Goal: Information Seeking & Learning: Learn about a topic

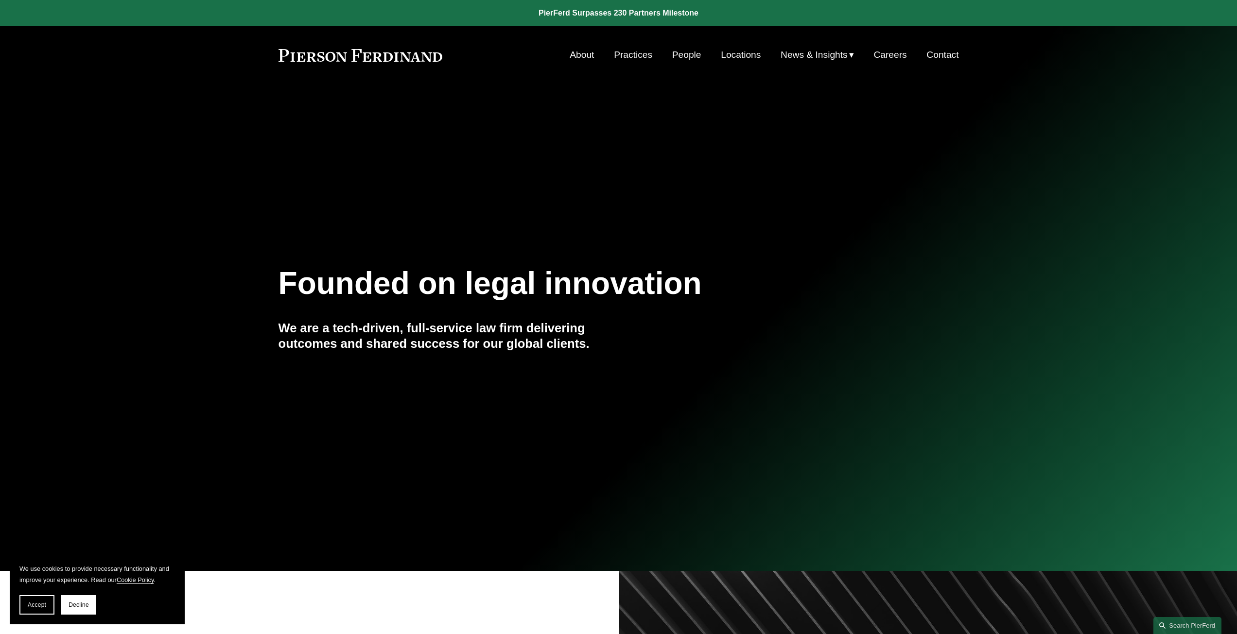
click at [691, 51] on link "People" at bounding box center [686, 55] width 29 height 18
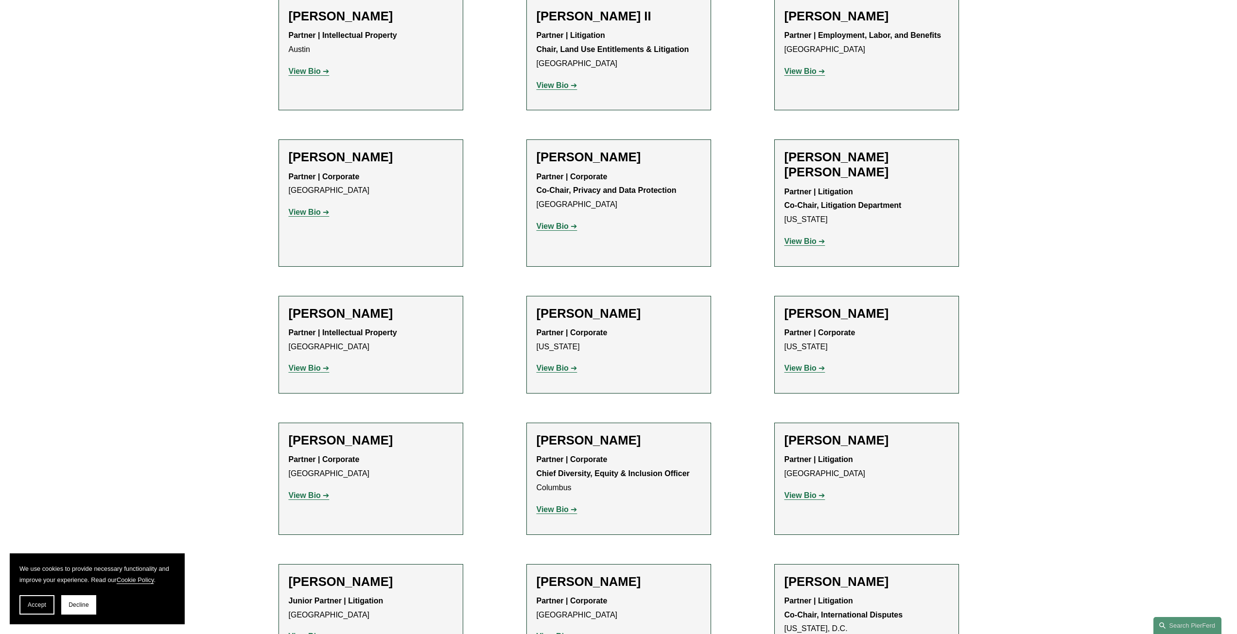
scroll to position [1215, 0]
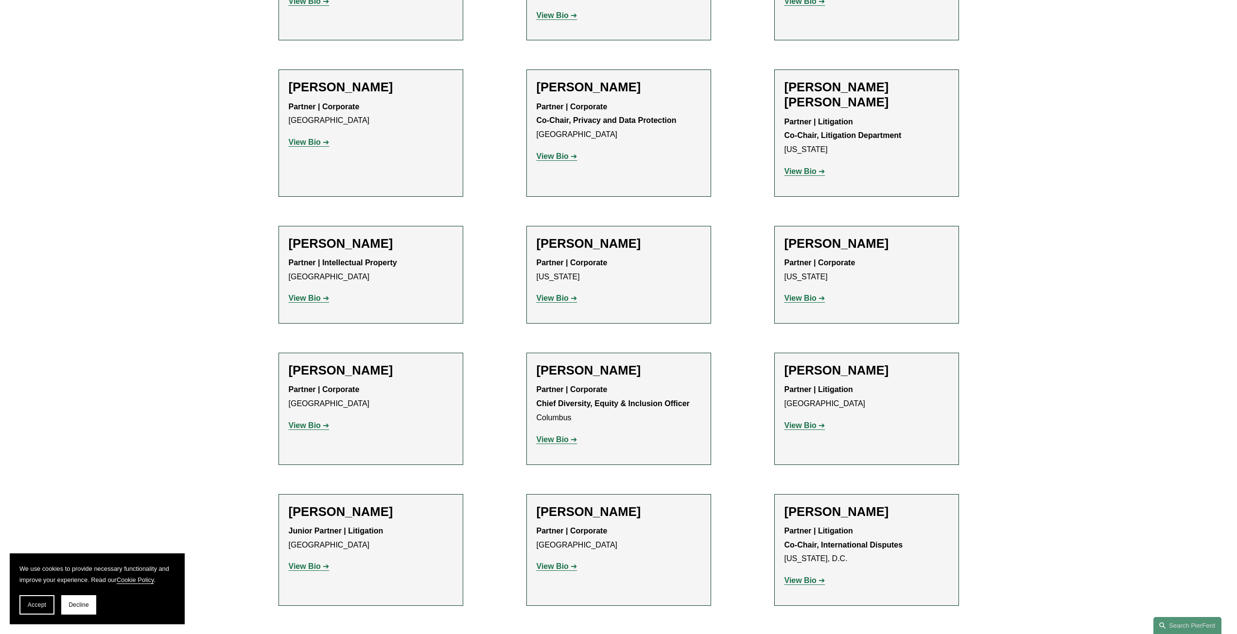
click at [565, 294] on strong "View Bio" at bounding box center [553, 298] width 32 height 8
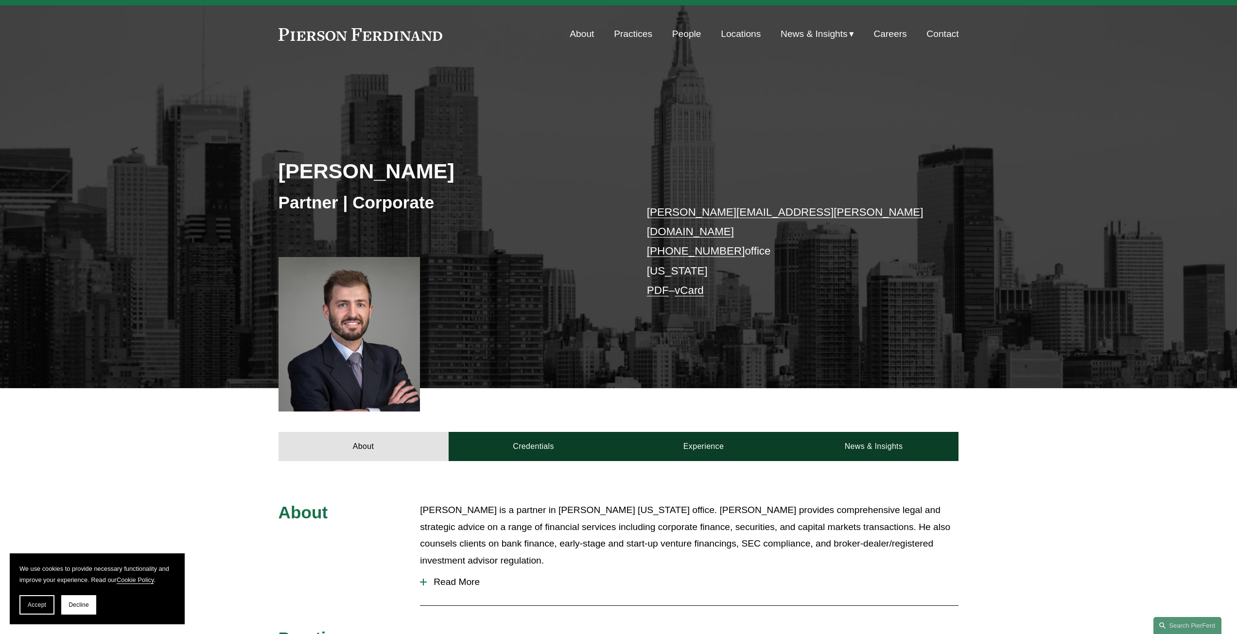
scroll to position [8, 0]
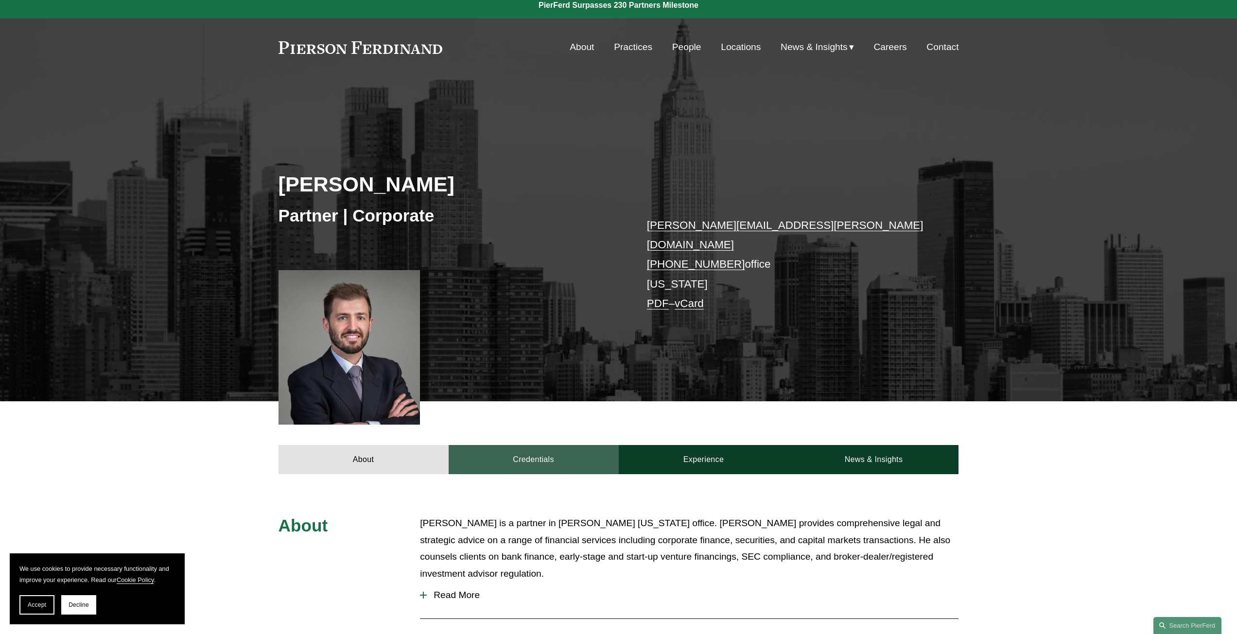
click at [516, 445] on link "Credentials" at bounding box center [534, 459] width 170 height 29
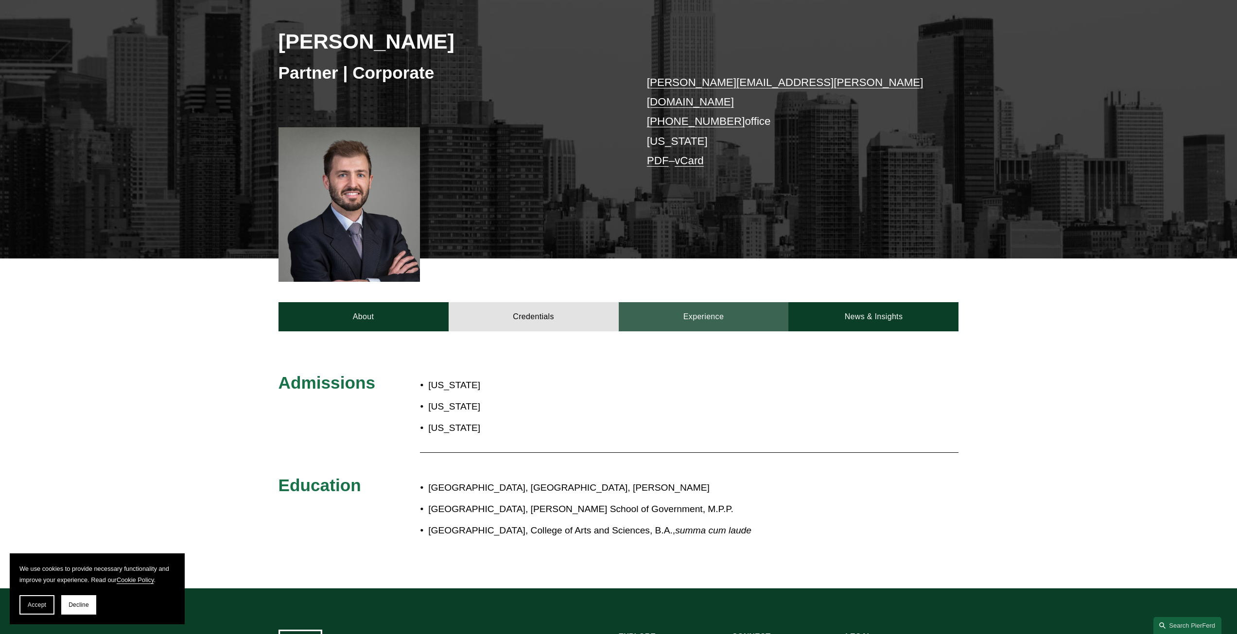
scroll to position [154, 0]
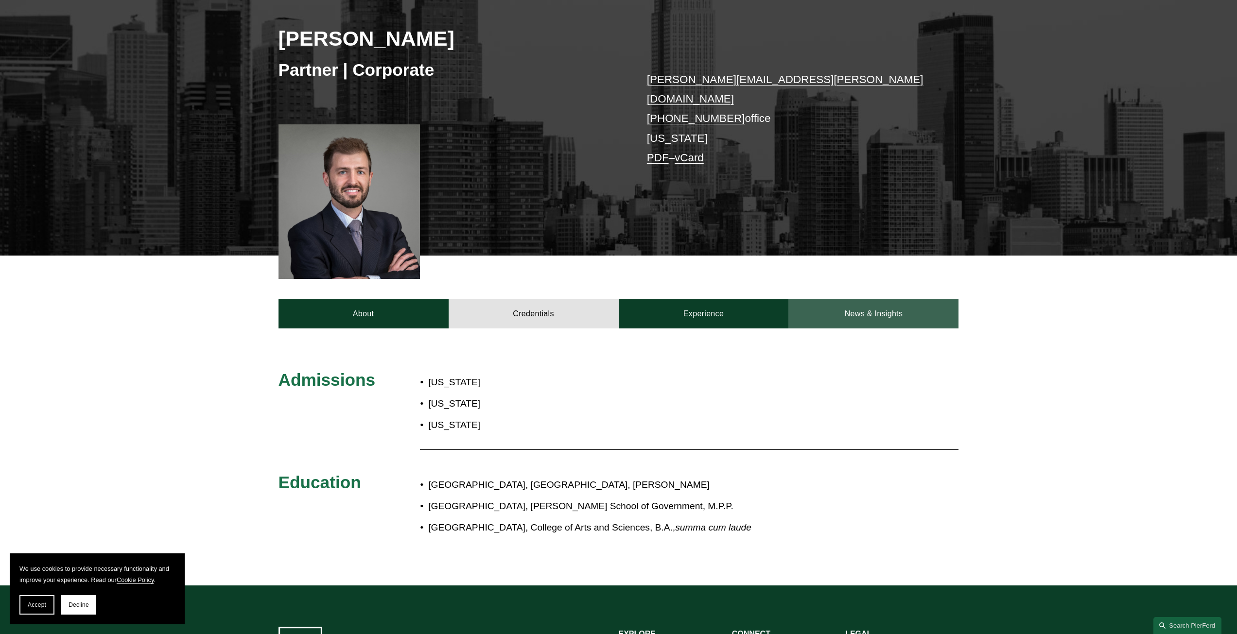
click at [860, 299] on link "News & Insights" at bounding box center [873, 313] width 170 height 29
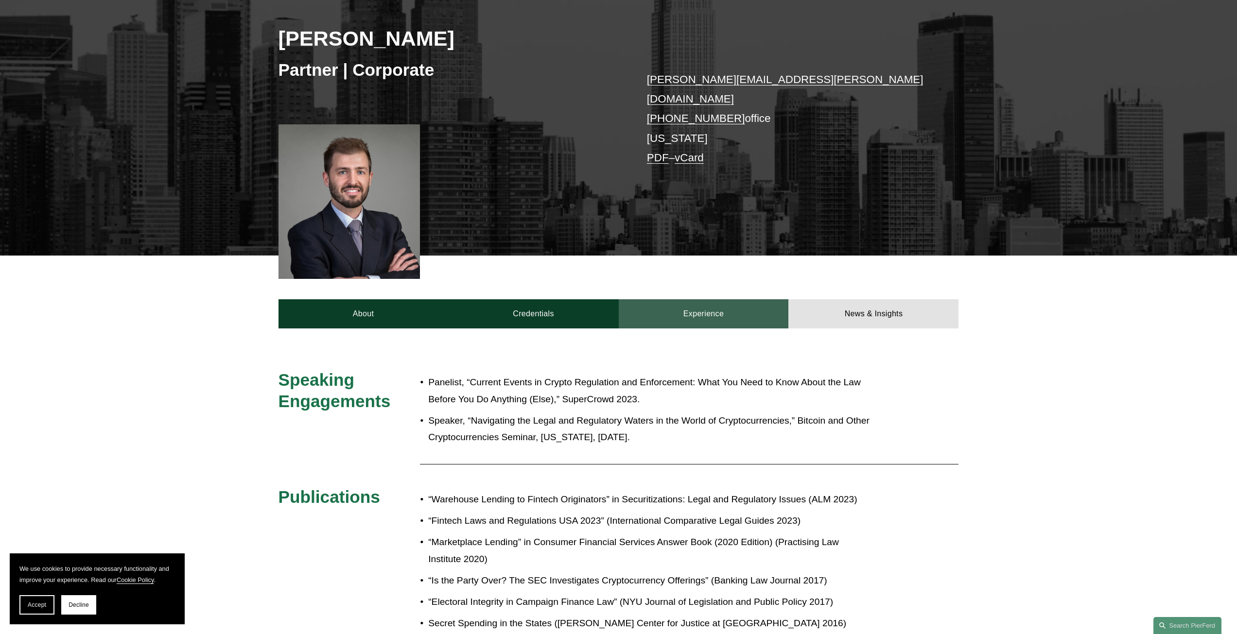
click at [704, 309] on link "Experience" at bounding box center [704, 313] width 170 height 29
